Goal: Task Accomplishment & Management: Complete application form

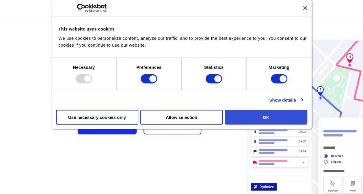
click at [254, 113] on button "OK" at bounding box center [266, 117] width 82 height 15
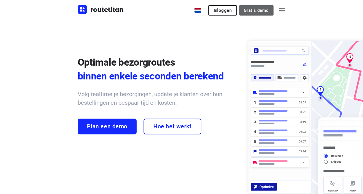
click at [256, 8] on span "Gratis demo" at bounding box center [256, 10] width 25 height 5
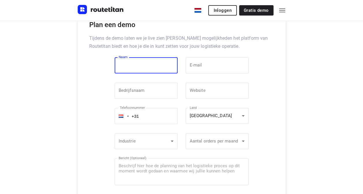
scroll to position [72, 0]
type input "D"
type input "Bilal"
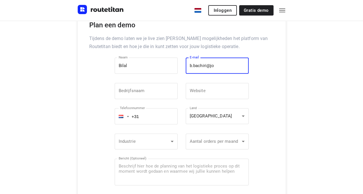
type input "b.bachiri@jouwpersoneel.com"
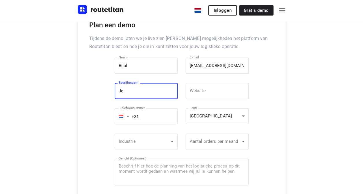
type input "J"
type input "Jouwpersoneel"
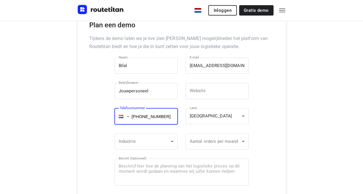
type input "+31 653698301"
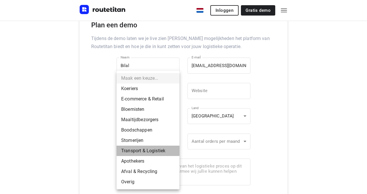
click at [164, 151] on li "Transport & Logistiek" at bounding box center [148, 151] width 63 height 10
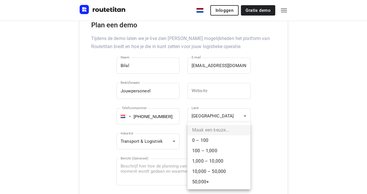
click at [222, 145] on li "0 – 100" at bounding box center [219, 141] width 63 height 10
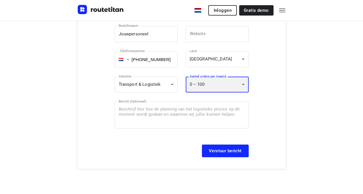
scroll to position [129, 0]
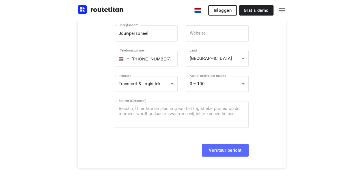
click at [231, 151] on span "Verstuur bericht" at bounding box center [225, 150] width 33 height 5
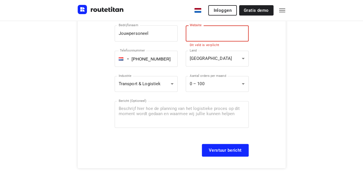
click at [228, 27] on input "text" at bounding box center [217, 33] width 63 height 16
type input "www.jouwpersoneel.com"
click at [202, 144] on button "Verstuur bericht" at bounding box center [225, 150] width 47 height 13
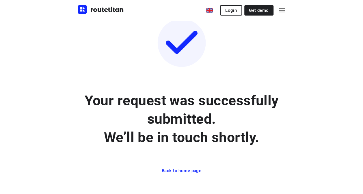
scroll to position [44, 0]
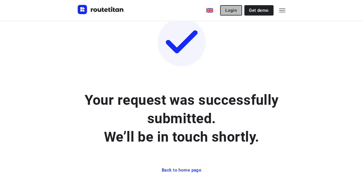
click at [234, 8] on span "Login" at bounding box center [231, 10] width 12 height 5
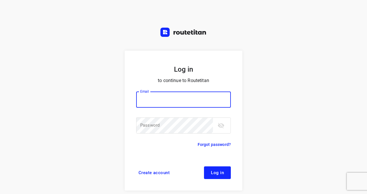
click at [185, 104] on input "email" at bounding box center [183, 100] width 95 height 16
type input "[EMAIL_ADDRESS][DOMAIN_NAME]"
drag, startPoint x: 203, startPoint y: 98, endPoint x: 100, endPoint y: 92, distance: 103.5
click at [100, 92] on div "Log in to continue to Routetitan Email [EMAIL_ADDRESS][DOMAIN_NAME] Email ​ Pas…" at bounding box center [183, 97] width 367 height 194
